Goal: Transaction & Acquisition: Purchase product/service

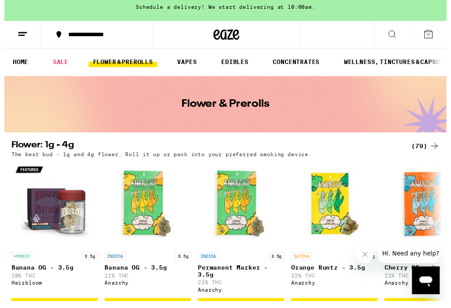
scroll to position [20, 0]
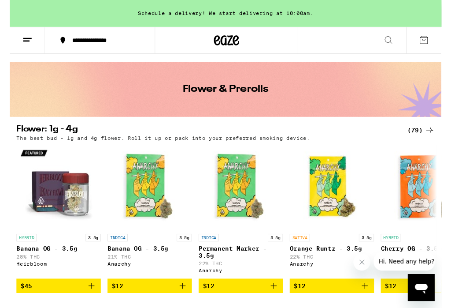
click at [425, 138] on div "(79)" at bounding box center [430, 136] width 29 height 11
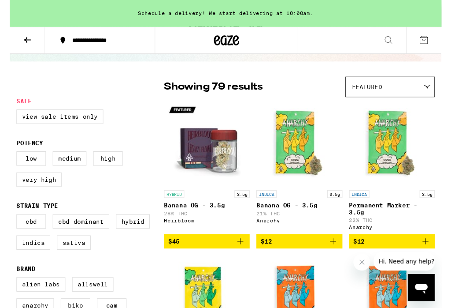
scroll to position [50, 0]
click at [20, 260] on label "Indica" at bounding box center [24, 252] width 35 height 15
click at [9, 225] on input "Indica" at bounding box center [9, 225] width 0 height 0
checkbox input "true"
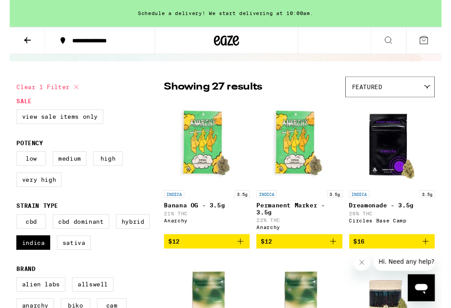
click at [121, 238] on label "Hybrid" at bounding box center [128, 230] width 35 height 15
click at [9, 225] on input "Hybrid" at bounding box center [9, 225] width 0 height 0
checkbox input "true"
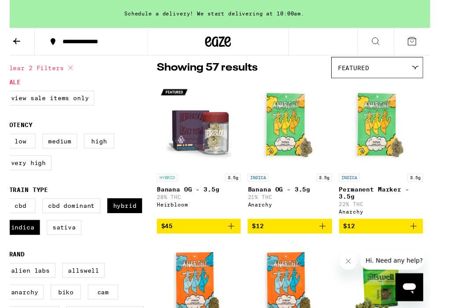
scroll to position [76, 0]
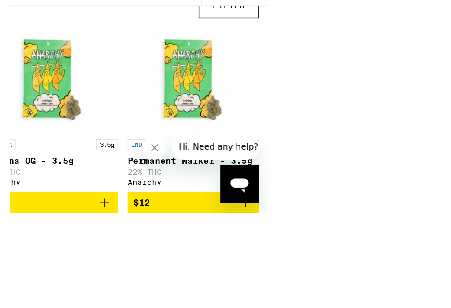
click at [152, 148] on button "Close message from company" at bounding box center [151, 144] width 18 height 18
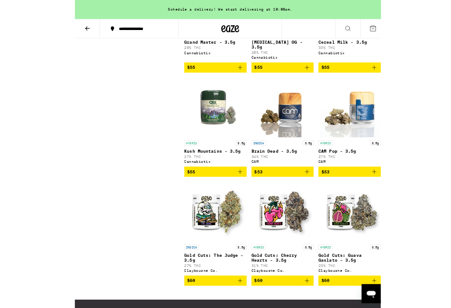
scroll to position [2806, 0]
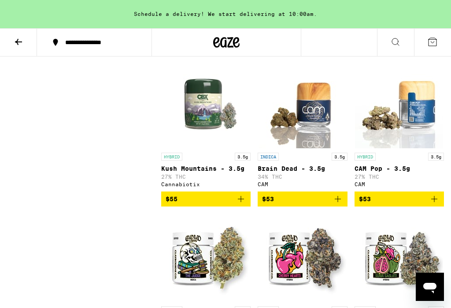
click at [15, 46] on icon at bounding box center [18, 42] width 11 height 11
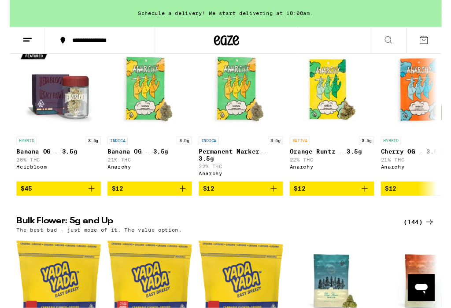
scroll to position [122, 0]
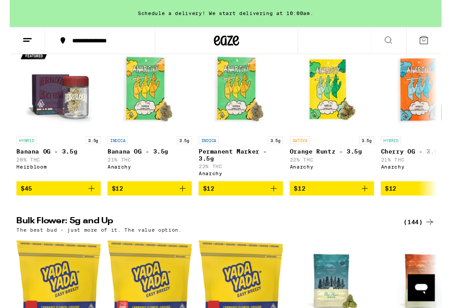
click at [429, 237] on div "(144)" at bounding box center [428, 231] width 33 height 11
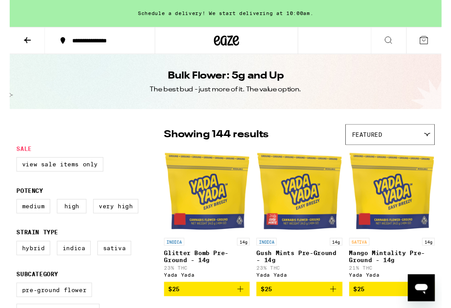
click at [22, 259] on label "Hybrid" at bounding box center [24, 258] width 35 height 15
click at [9, 253] on input "Hybrid" at bounding box center [9, 252] width 0 height 0
checkbox input "true"
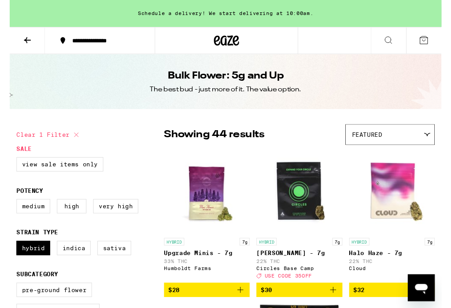
click at [70, 266] on label "Indica" at bounding box center [66, 258] width 35 height 15
click at [9, 253] on input "Indica" at bounding box center [9, 252] width 0 height 0
checkbox input "true"
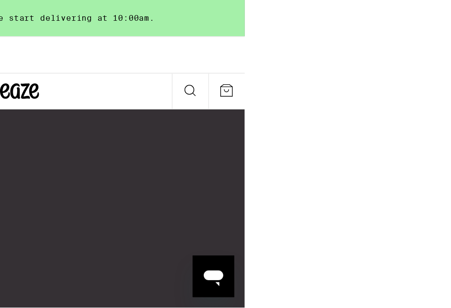
scroll to position [5063, 0]
